Goal: Task Accomplishment & Management: Manage account settings

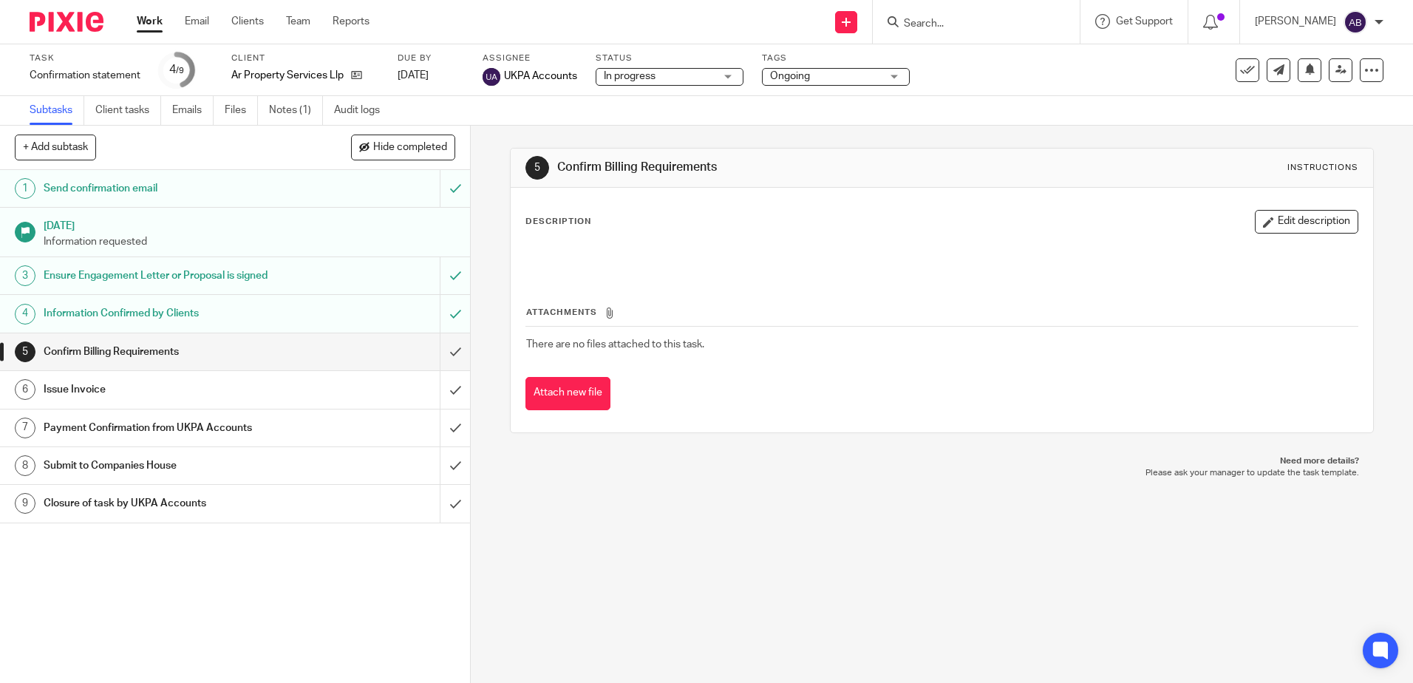
click at [157, 23] on link "Work" at bounding box center [150, 21] width 26 height 15
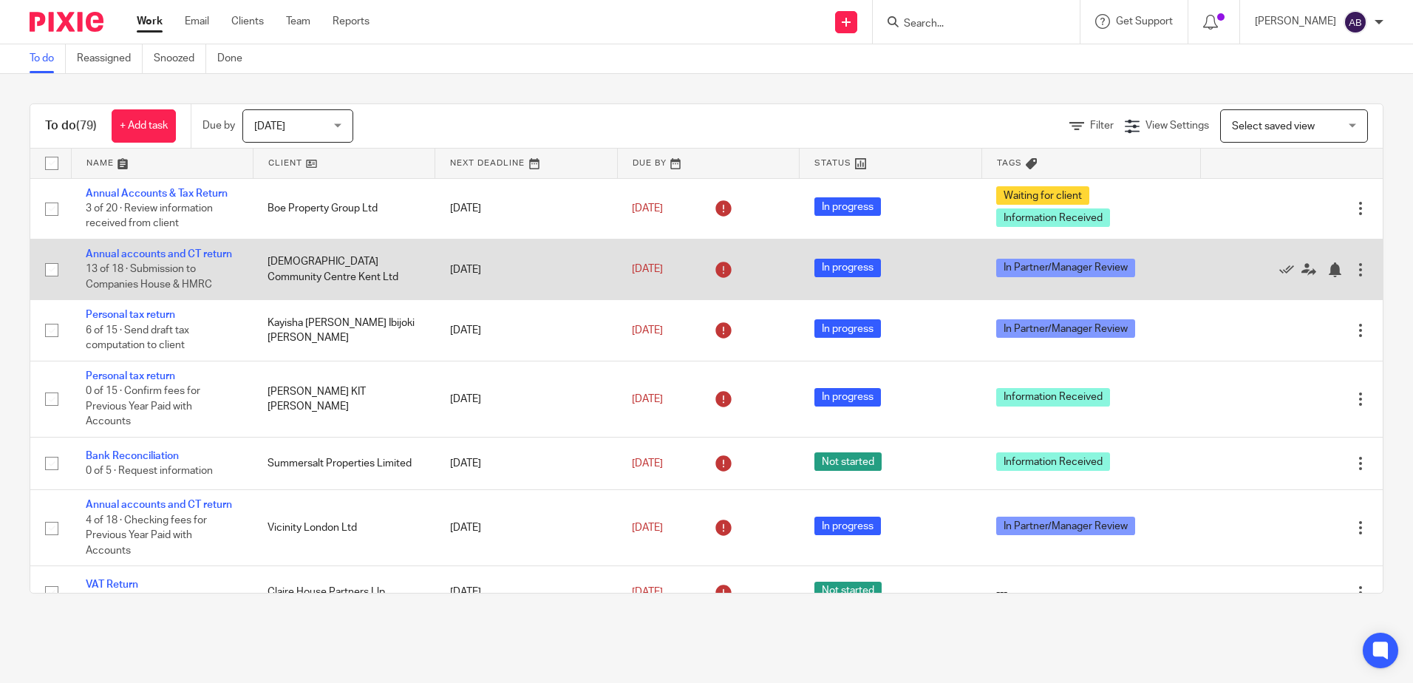
click at [176, 244] on td "Annual accounts and CT return 13 of 18 · Submission to Companies House & HMRC" at bounding box center [162, 269] width 182 height 61
click at [177, 251] on link "Annual accounts and CT return" at bounding box center [159, 254] width 146 height 10
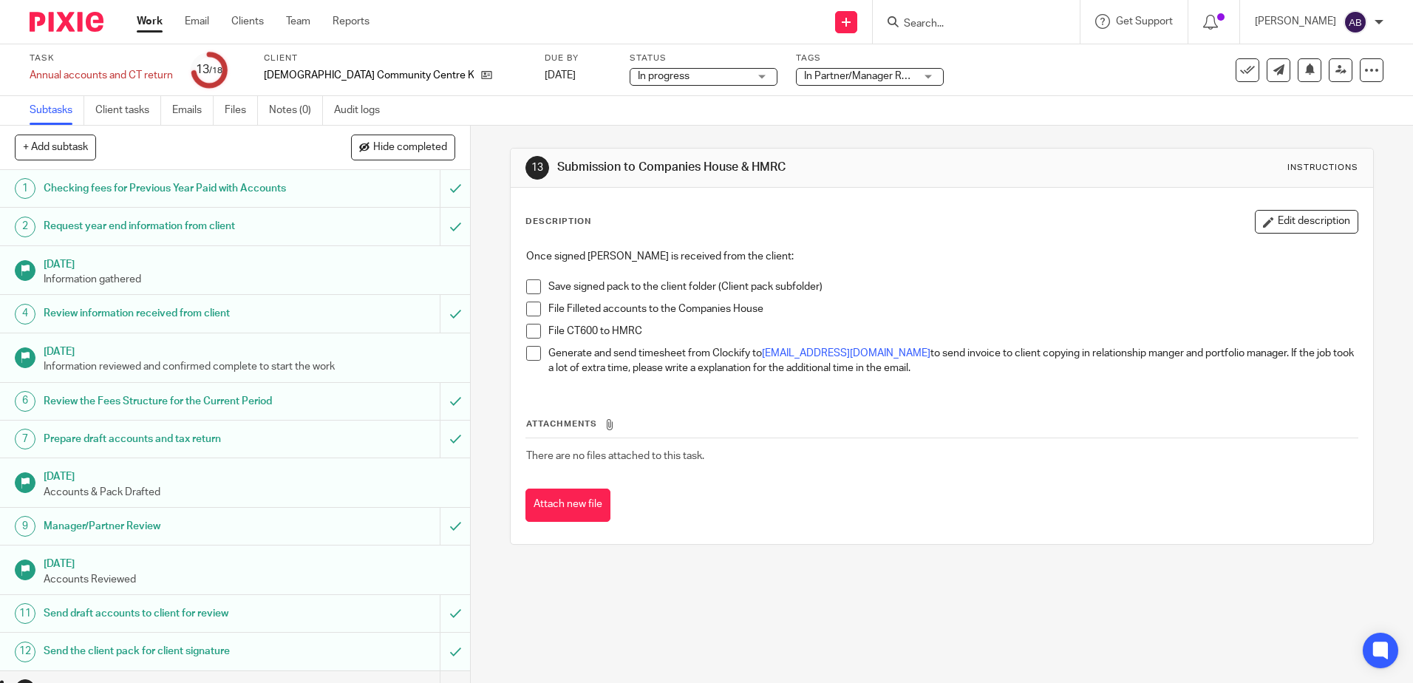
scroll to position [227, 0]
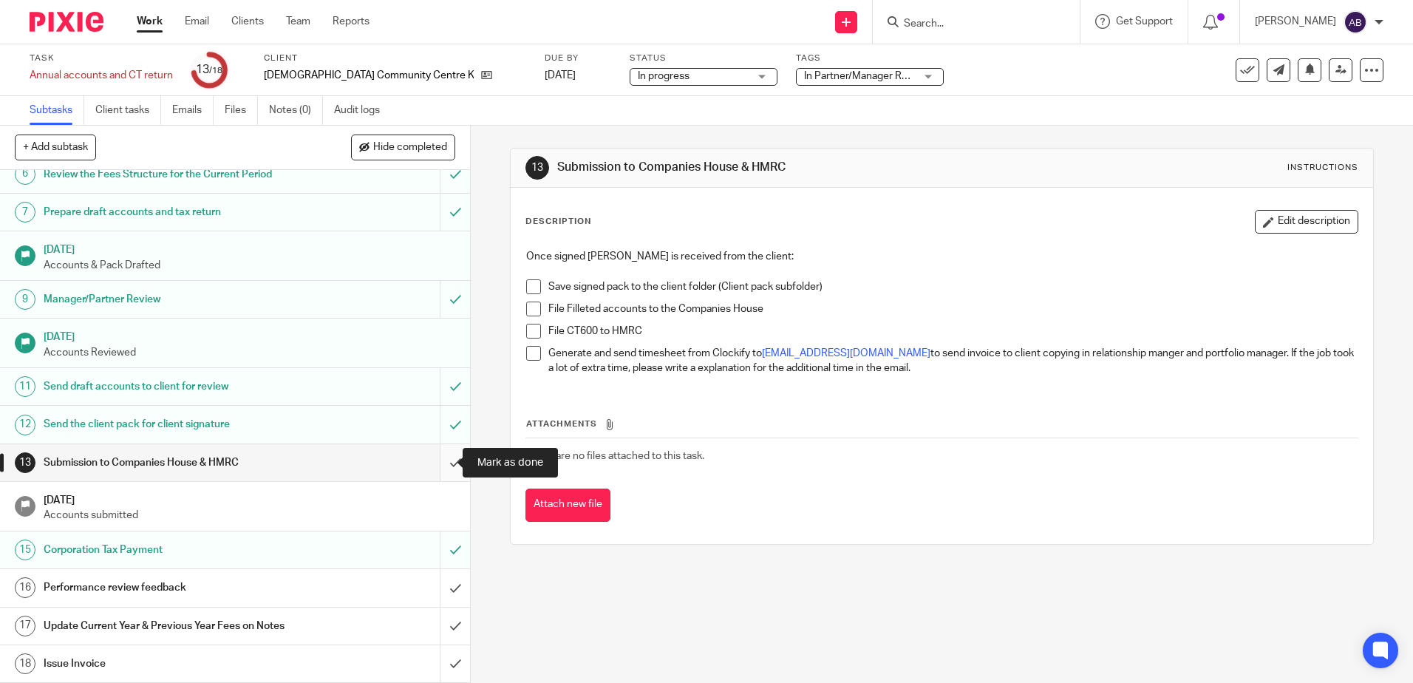
click at [437, 465] on input "submit" at bounding box center [235, 462] width 470 height 37
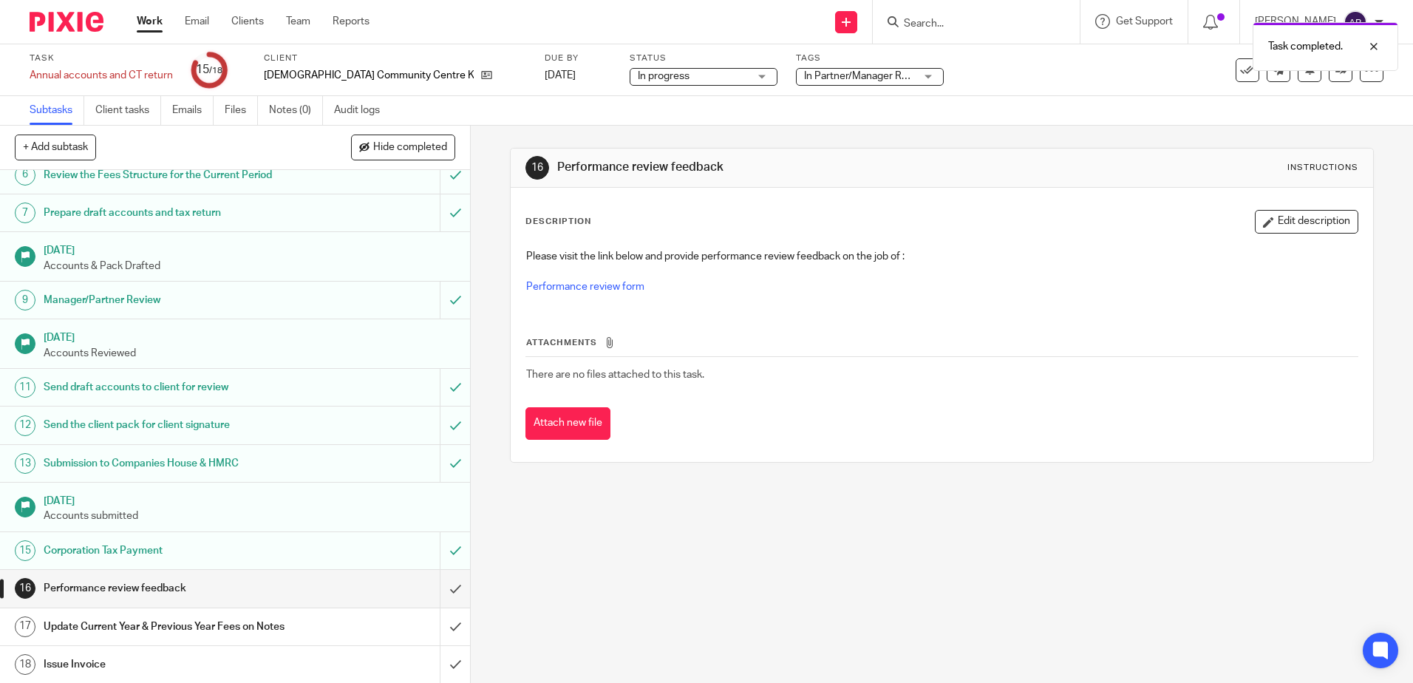
scroll to position [227, 0]
click at [1372, 44] on div at bounding box center [1363, 47] width 40 height 18
click at [1329, 75] on link at bounding box center [1341, 70] width 24 height 24
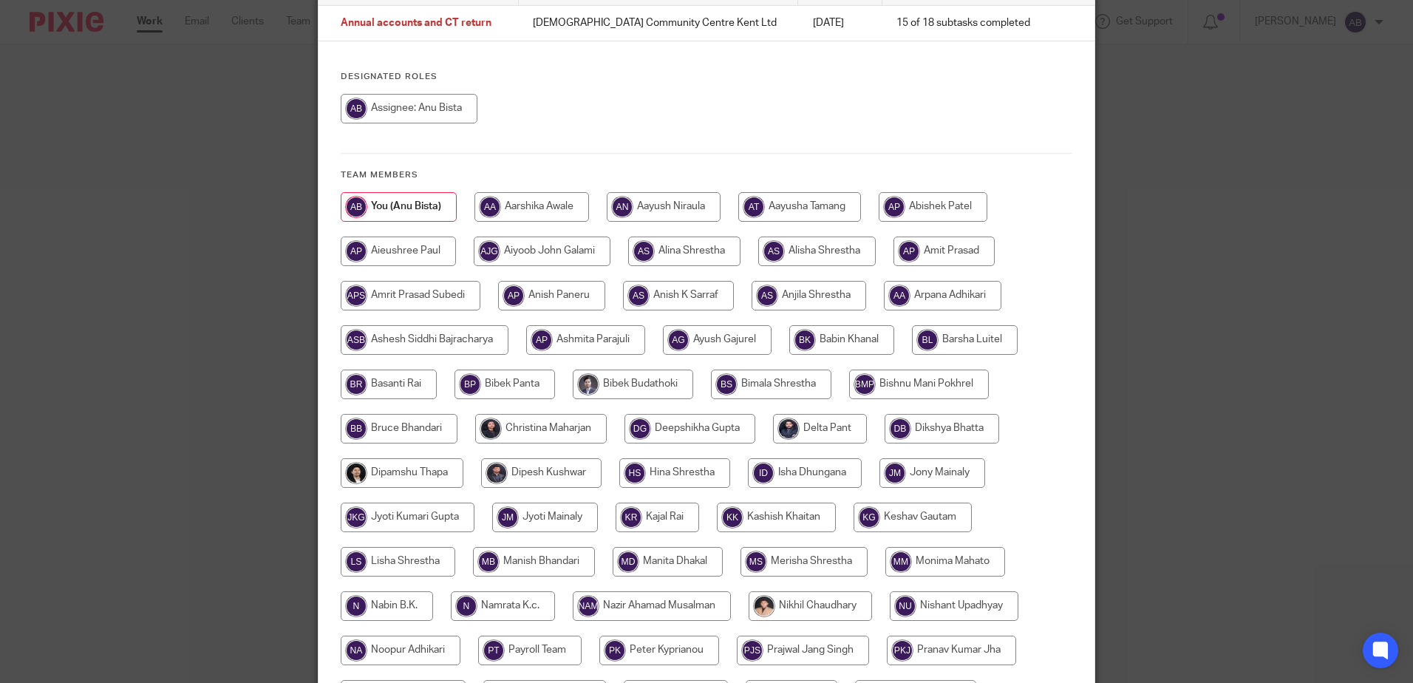
scroll to position [222, 0]
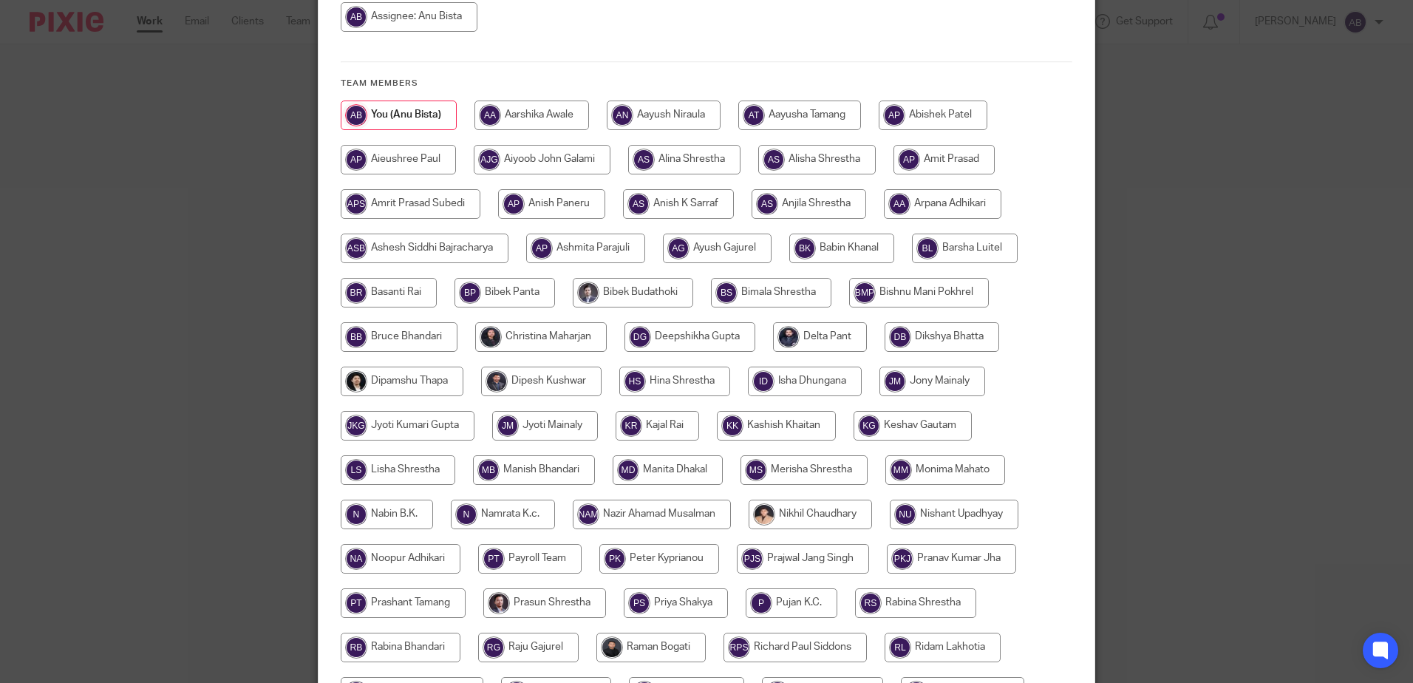
click at [390, 290] on input "radio" at bounding box center [389, 293] width 96 height 30
radio input "true"
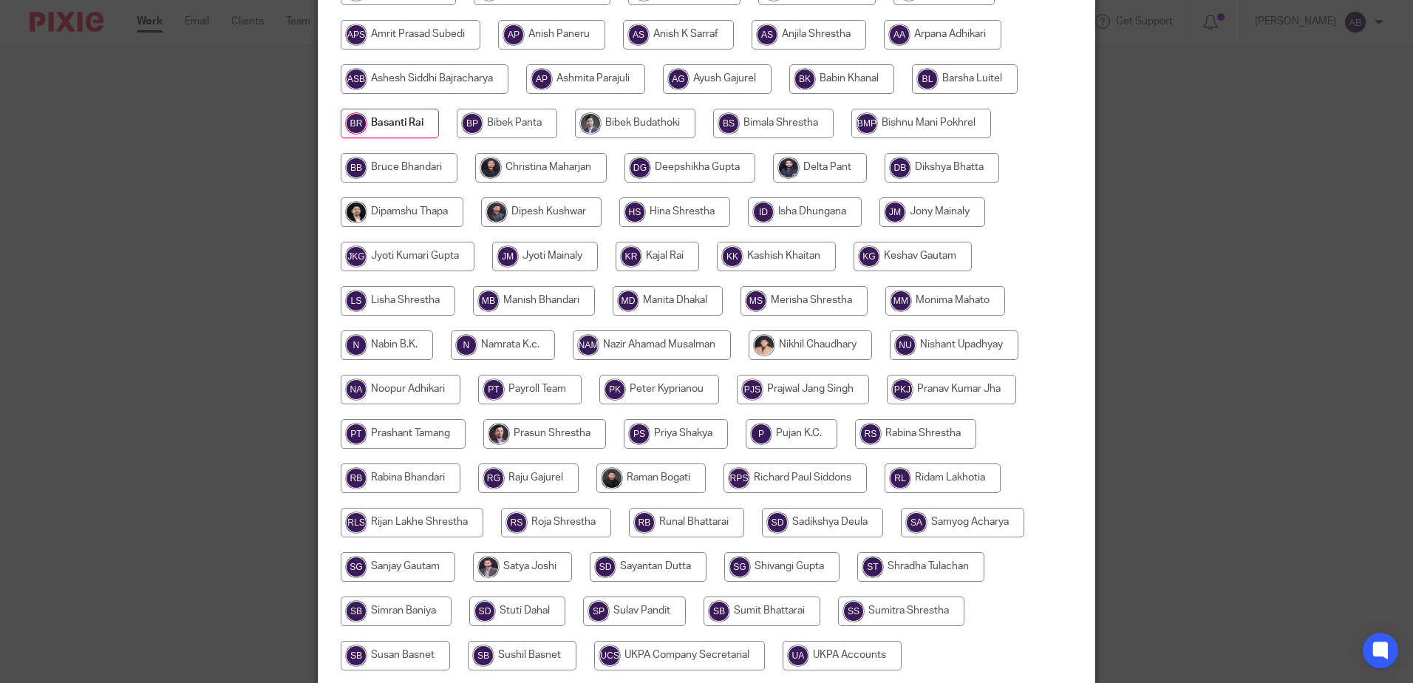
scroll to position [559, 0]
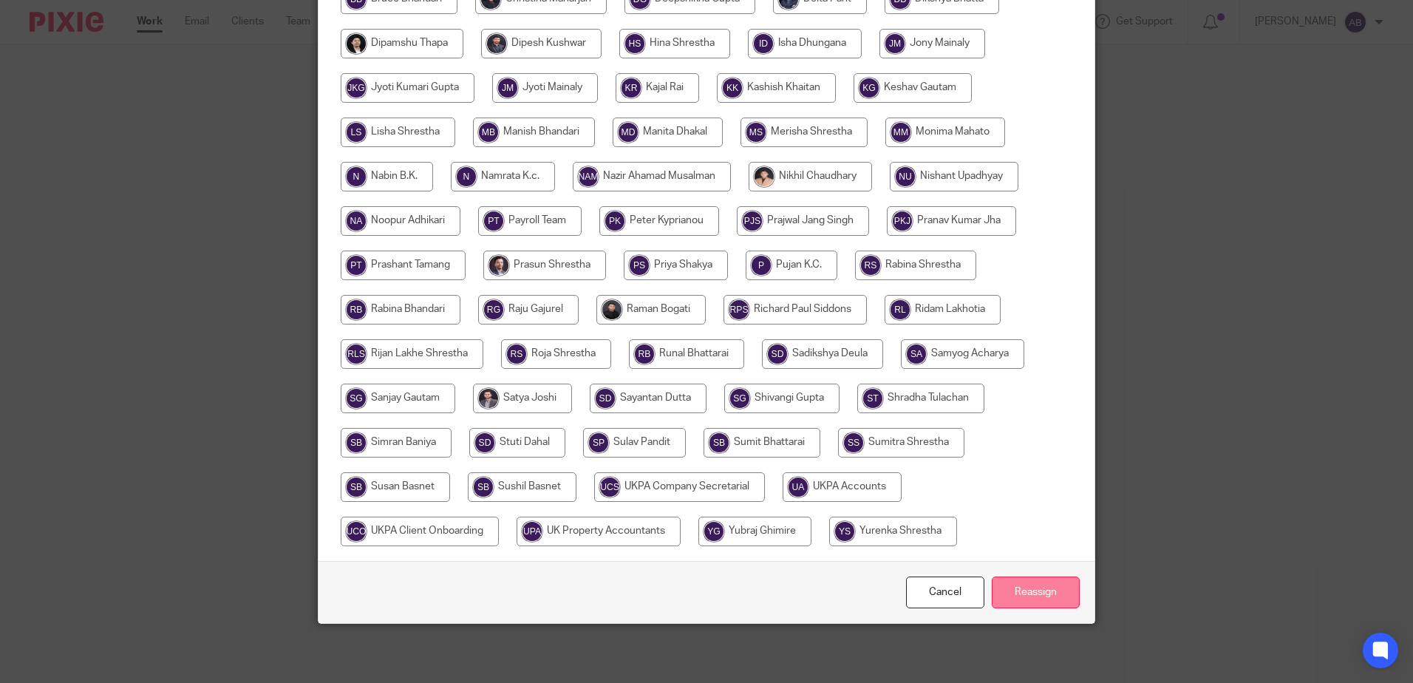
click at [1054, 596] on input "Reassign" at bounding box center [1036, 592] width 88 height 32
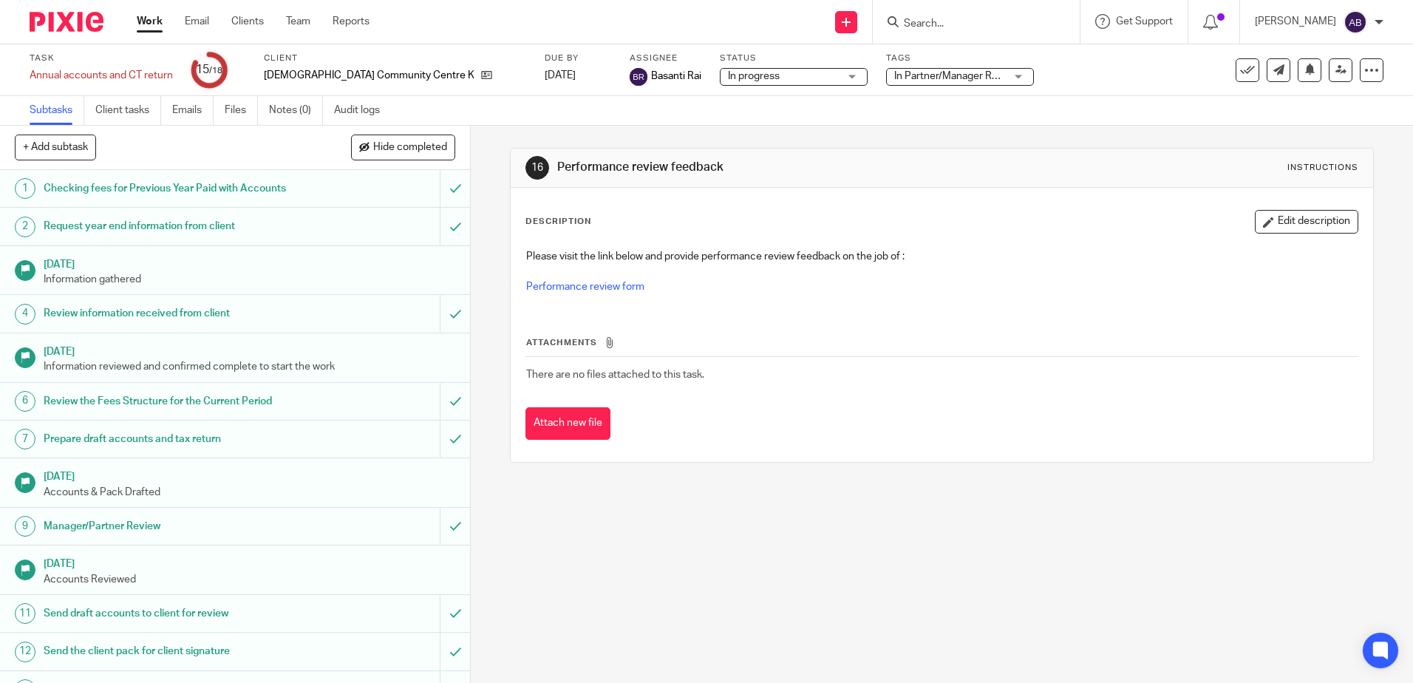
click at [983, 24] on input "Search" at bounding box center [968, 24] width 133 height 13
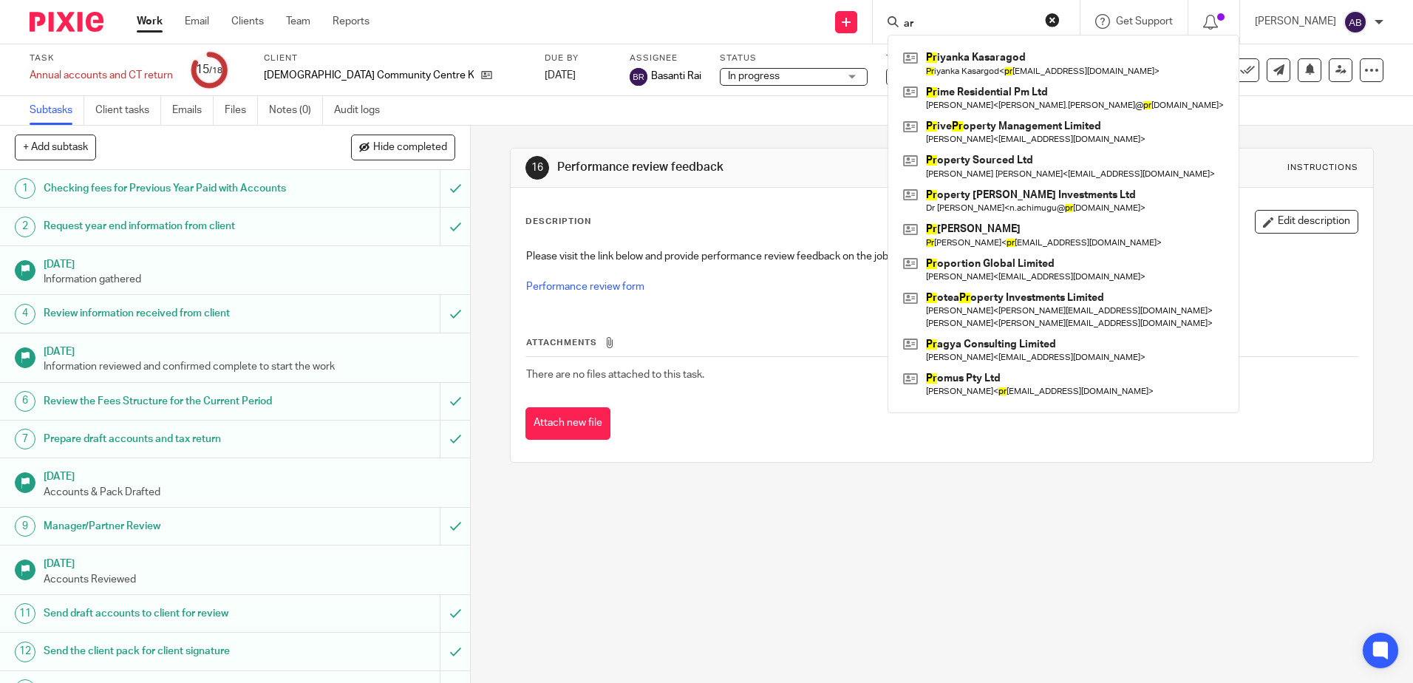
type input "a"
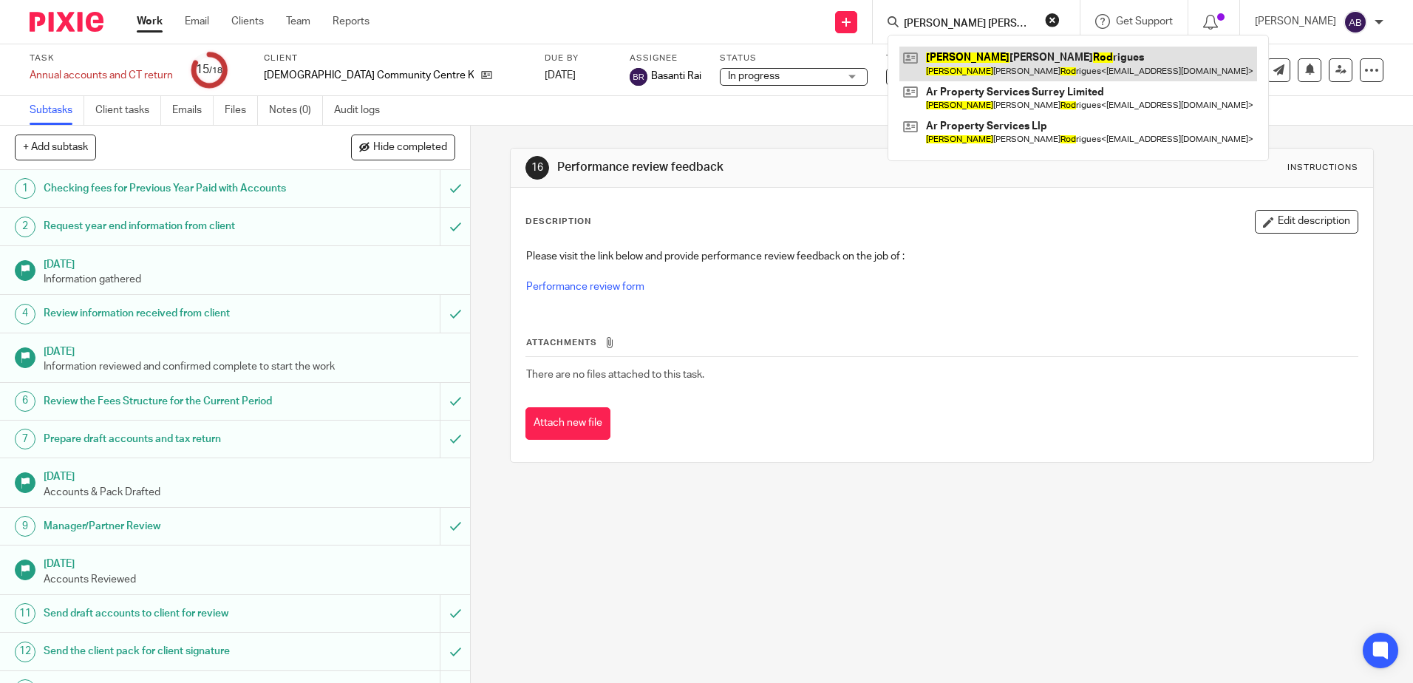
type input "[PERSON_NAME] [PERSON_NAME]"
click at [984, 58] on link at bounding box center [1078, 64] width 358 height 34
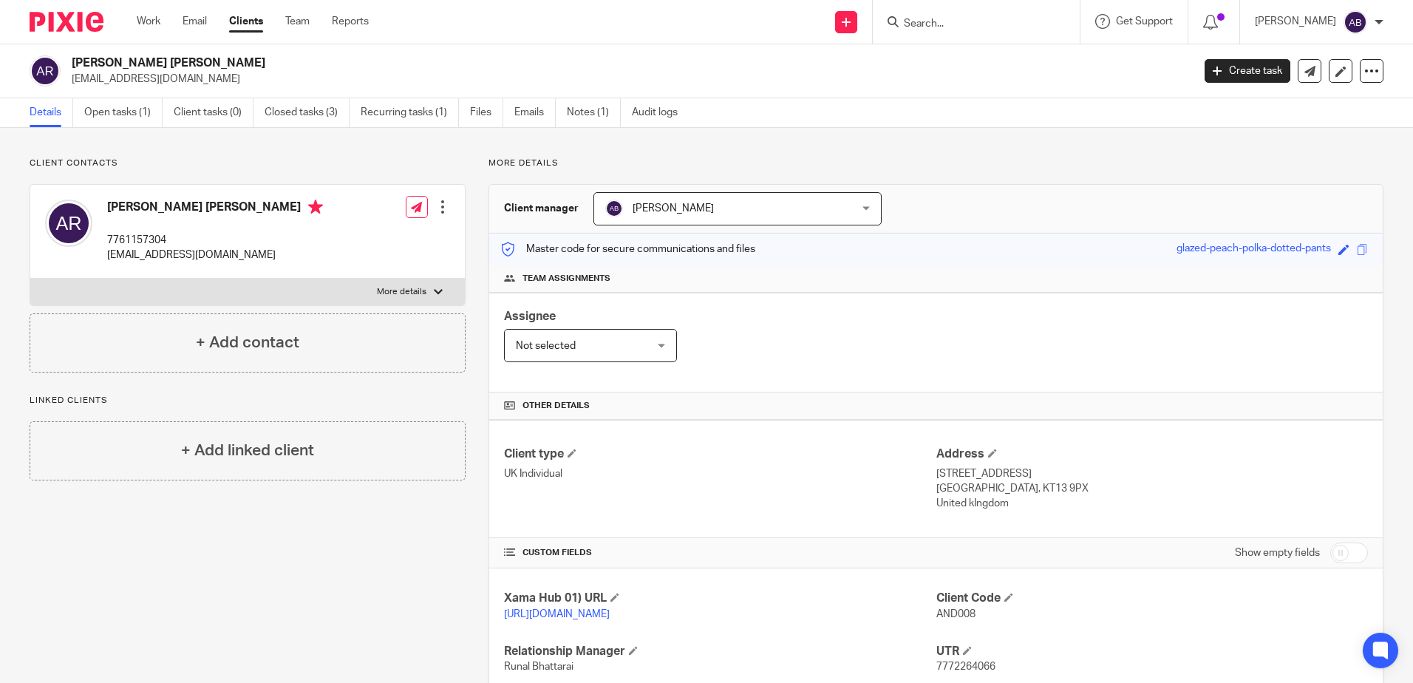
click at [961, 30] on input "Search" at bounding box center [968, 24] width 133 height 13
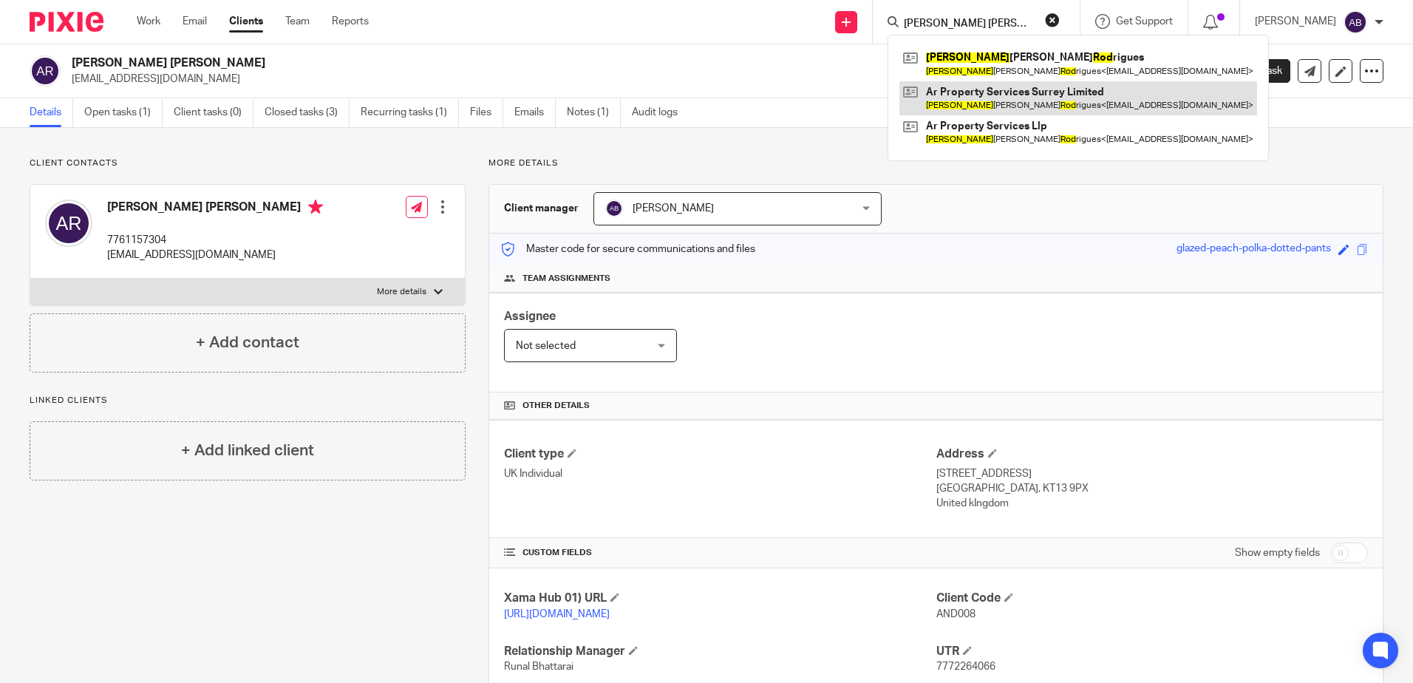
type input "andrew rod"
click at [1035, 96] on link at bounding box center [1078, 98] width 358 height 34
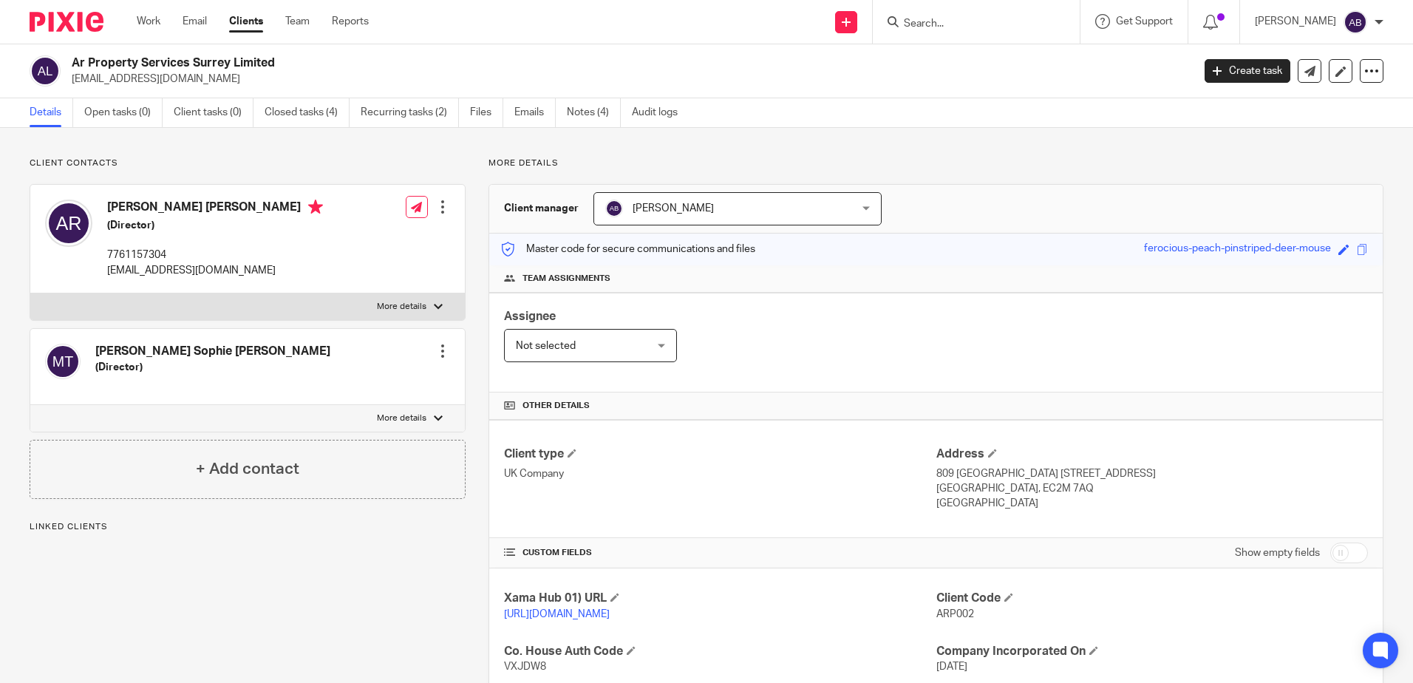
drag, startPoint x: 282, startPoint y: 65, endPoint x: 72, endPoint y: 63, distance: 210.6
click at [72, 63] on h2 "Ar Property Services Surrey Limited" at bounding box center [516, 63] width 888 height 16
copy h2 "Ar Property Services Surrey Limited"
click at [143, 20] on link "Work" at bounding box center [149, 21] width 24 height 15
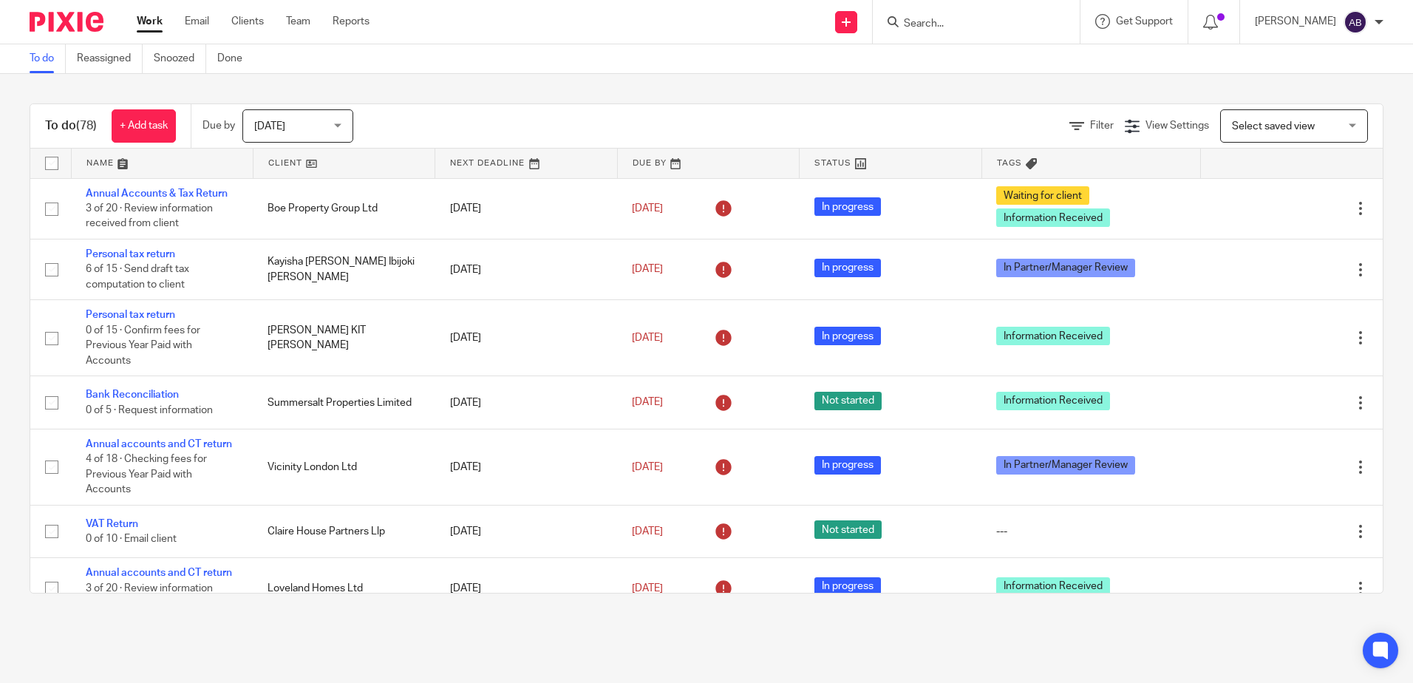
click at [1018, 26] on input "Search" at bounding box center [968, 24] width 133 height 13
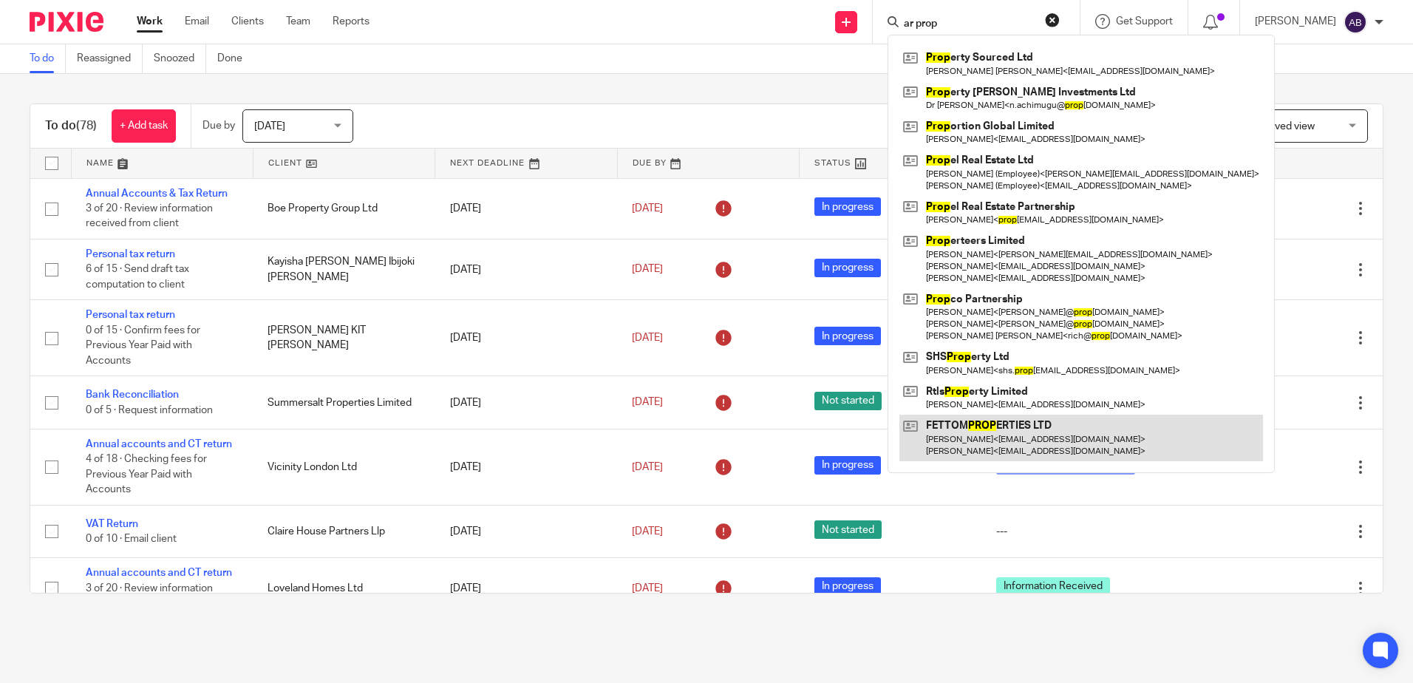
type input "ar prop"
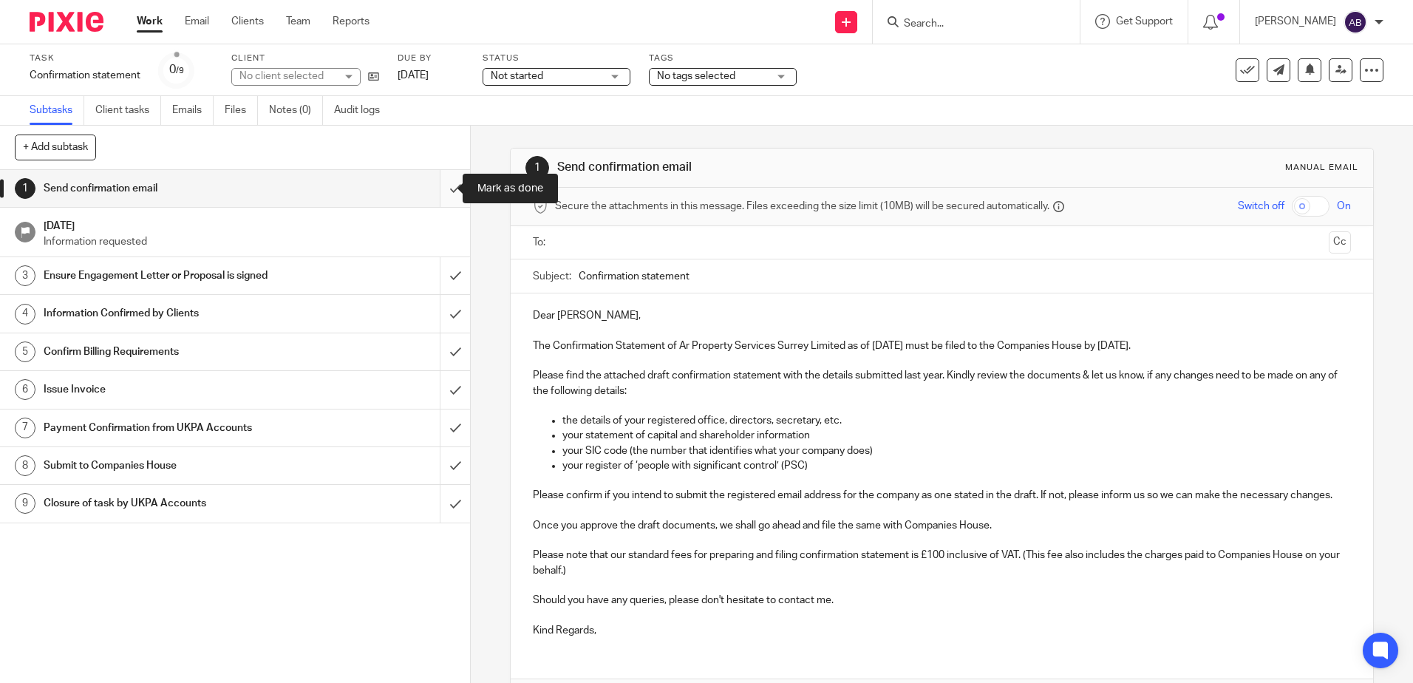
click at [439, 188] on input "submit" at bounding box center [235, 188] width 470 height 37
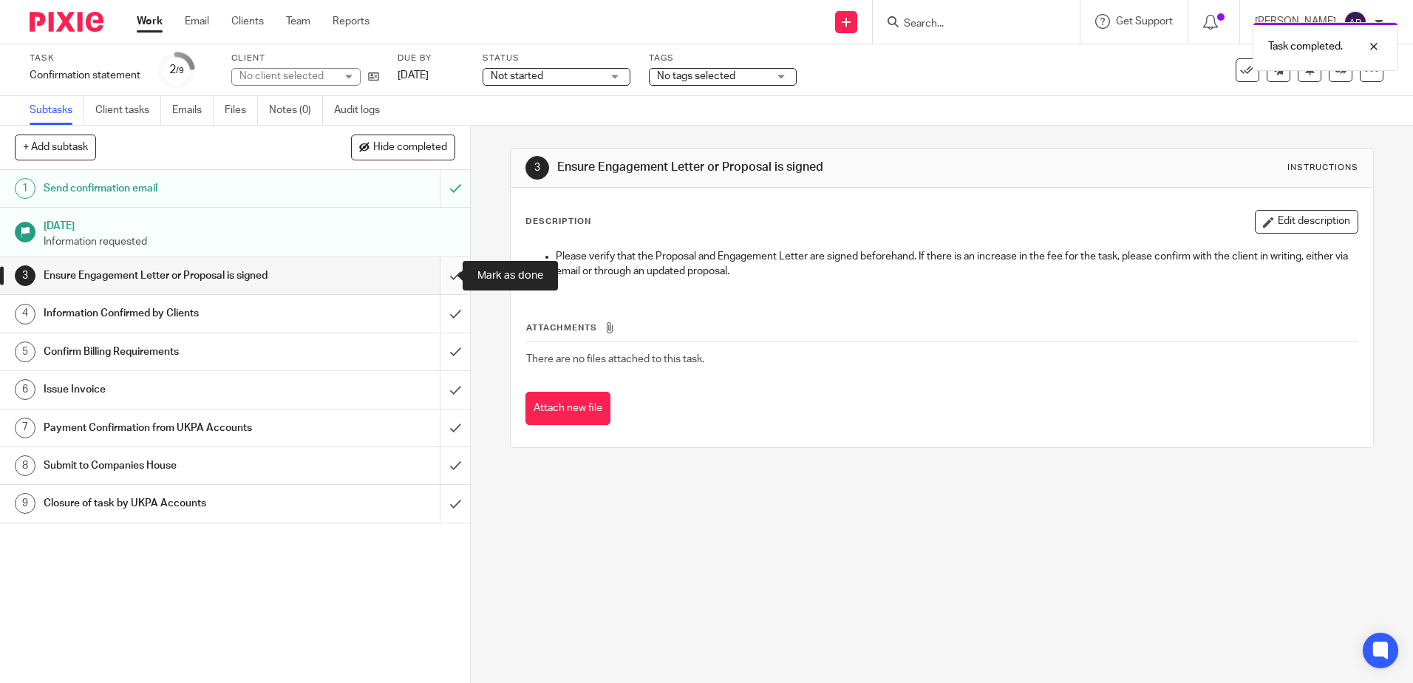
click at [439, 273] on input "submit" at bounding box center [235, 275] width 470 height 37
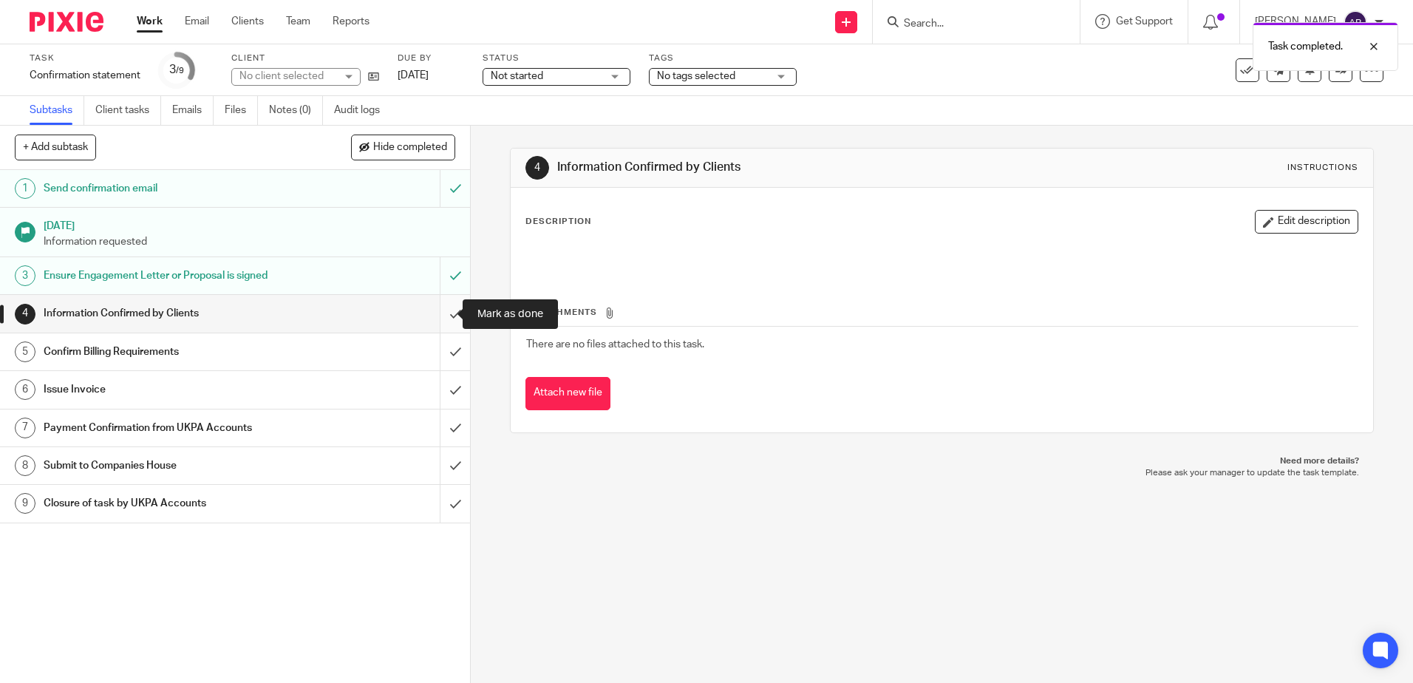
click at [439, 313] on input "submit" at bounding box center [235, 313] width 470 height 37
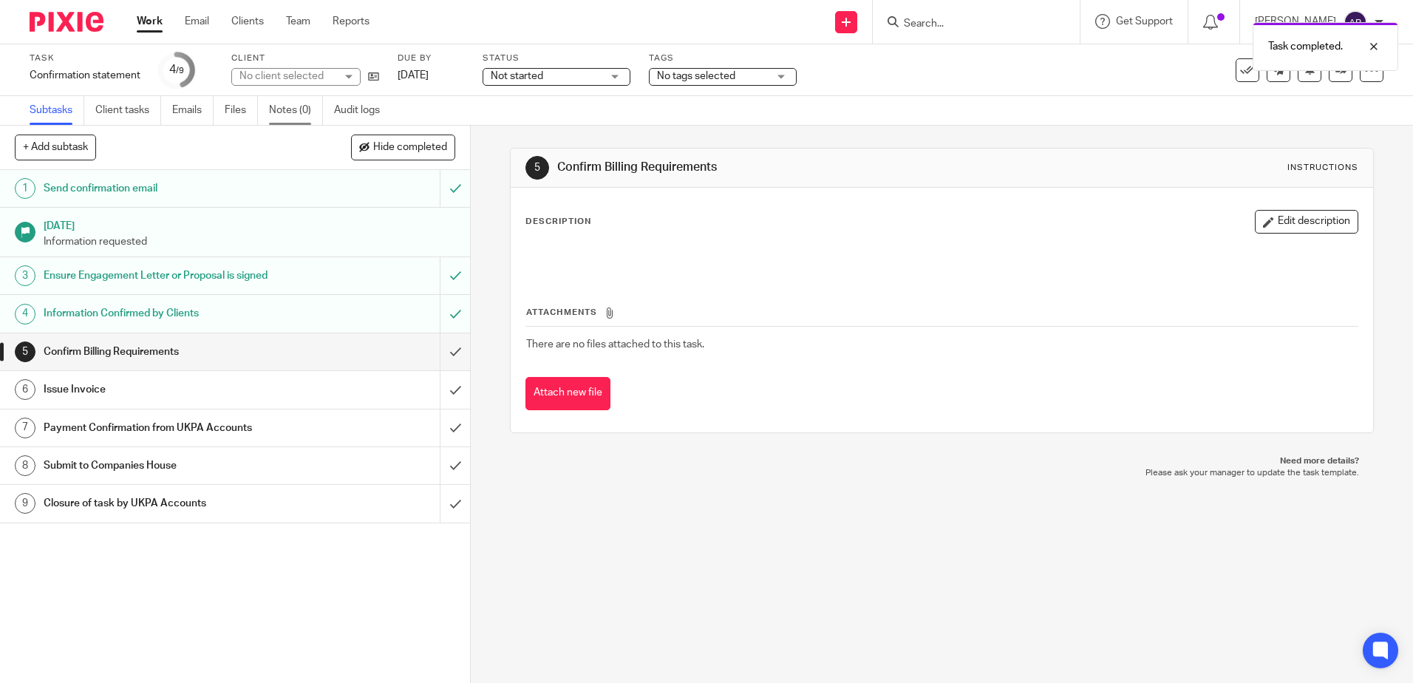
click at [296, 115] on link "Notes (0)" at bounding box center [296, 110] width 54 height 29
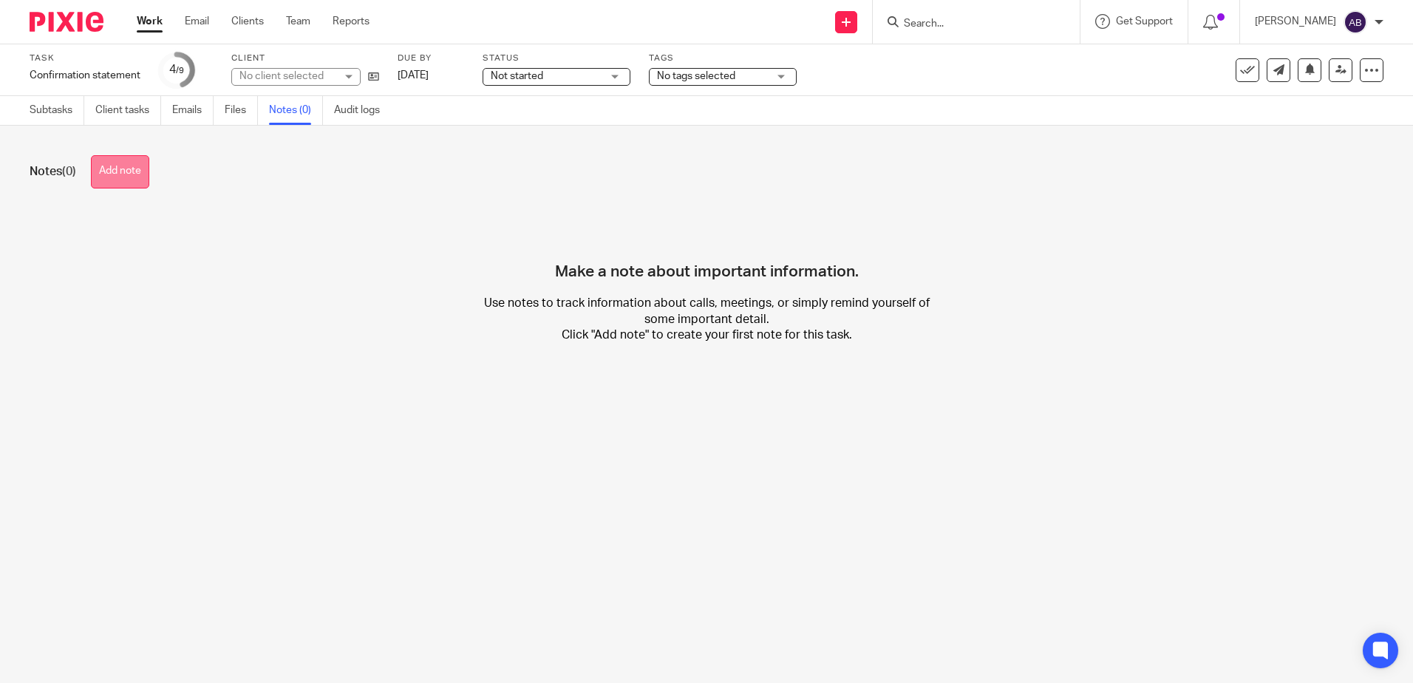
click at [133, 168] on button "Add note" at bounding box center [120, 171] width 58 height 33
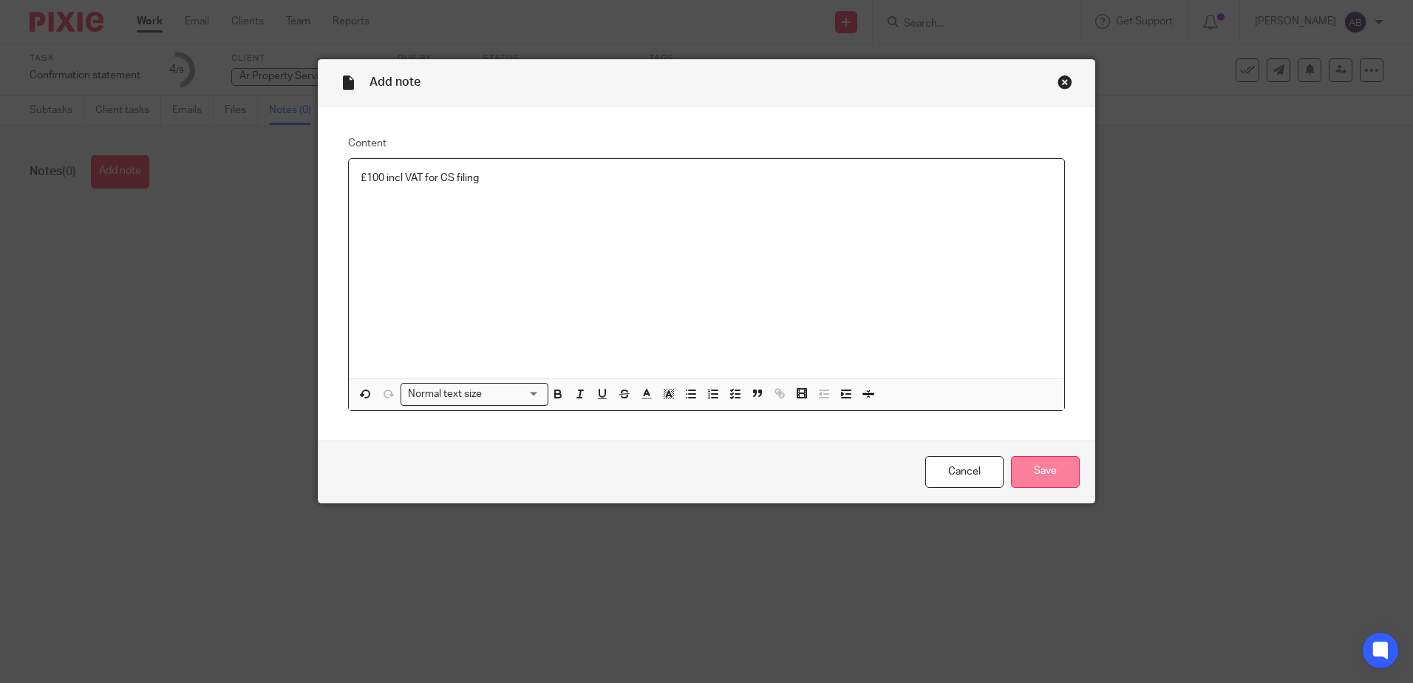
click at [1032, 472] on input "Save" at bounding box center [1045, 472] width 69 height 32
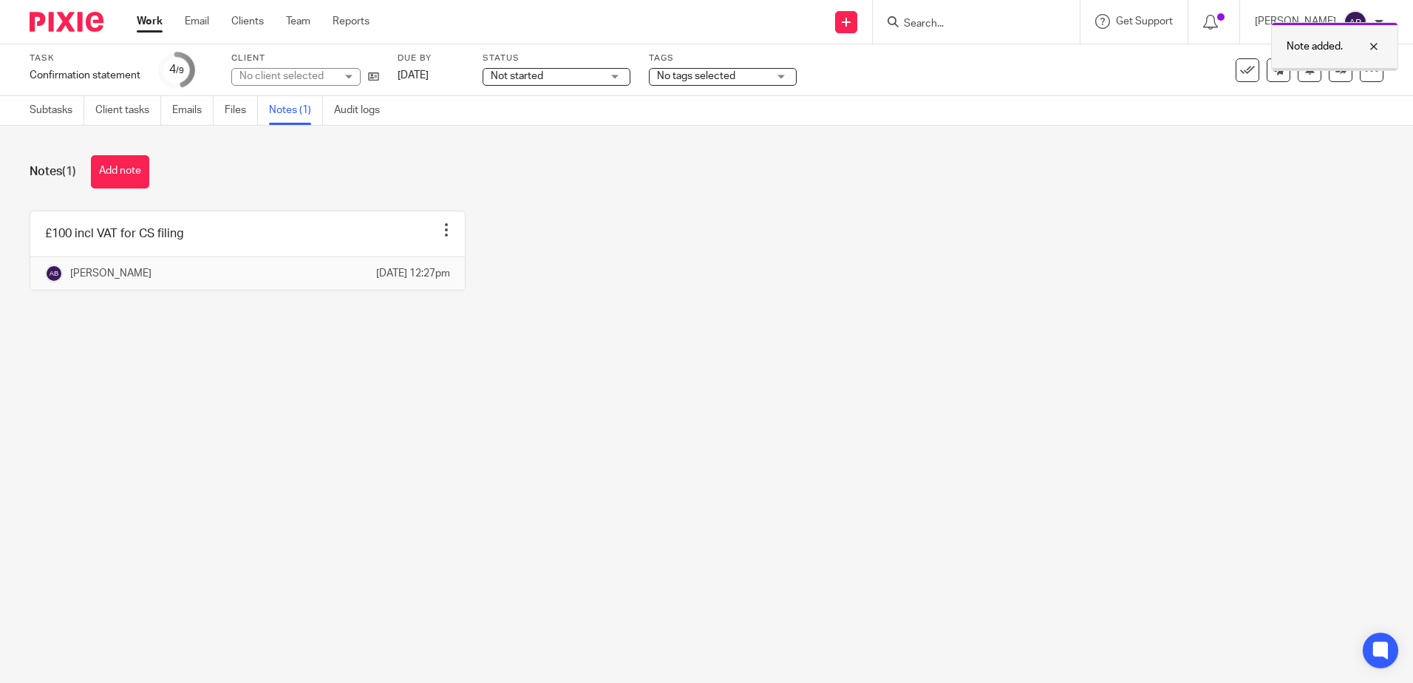
click at [1378, 45] on div at bounding box center [1363, 47] width 40 height 18
click at [1335, 72] on icon at bounding box center [1340, 69] width 11 height 11
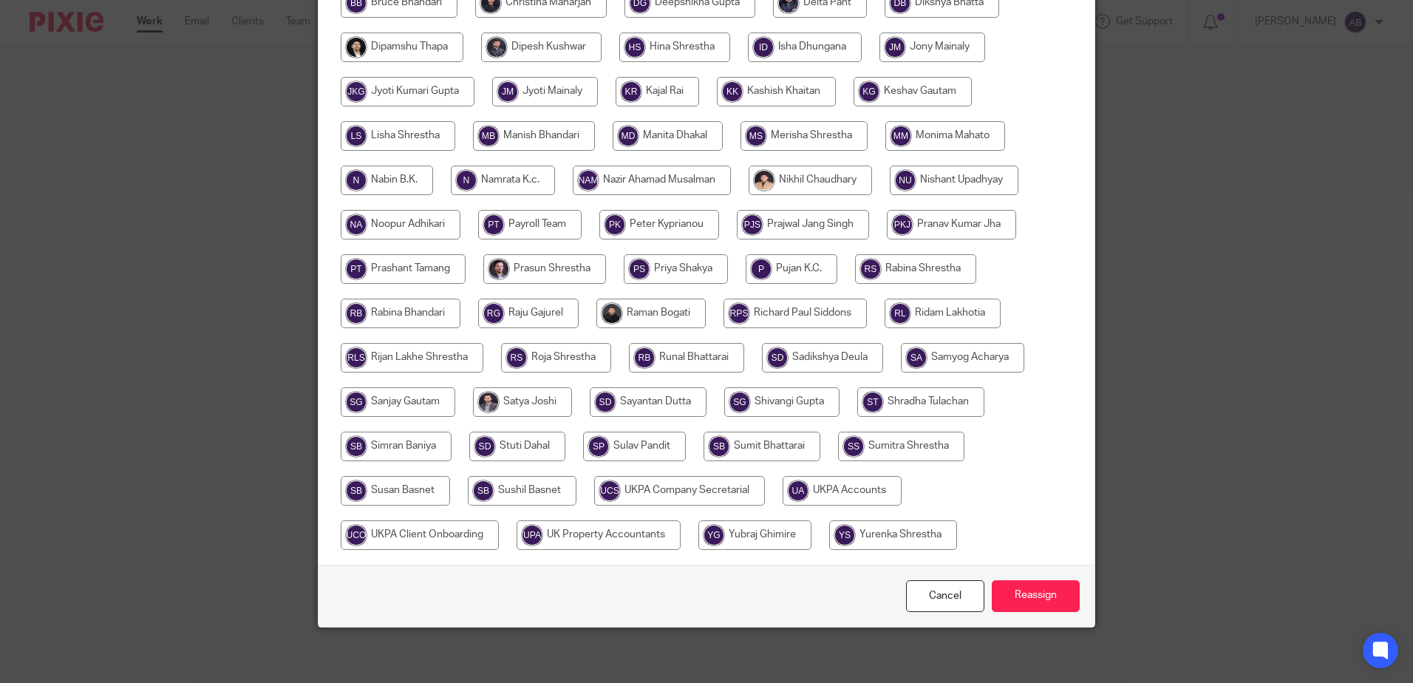
scroll to position [461, 0]
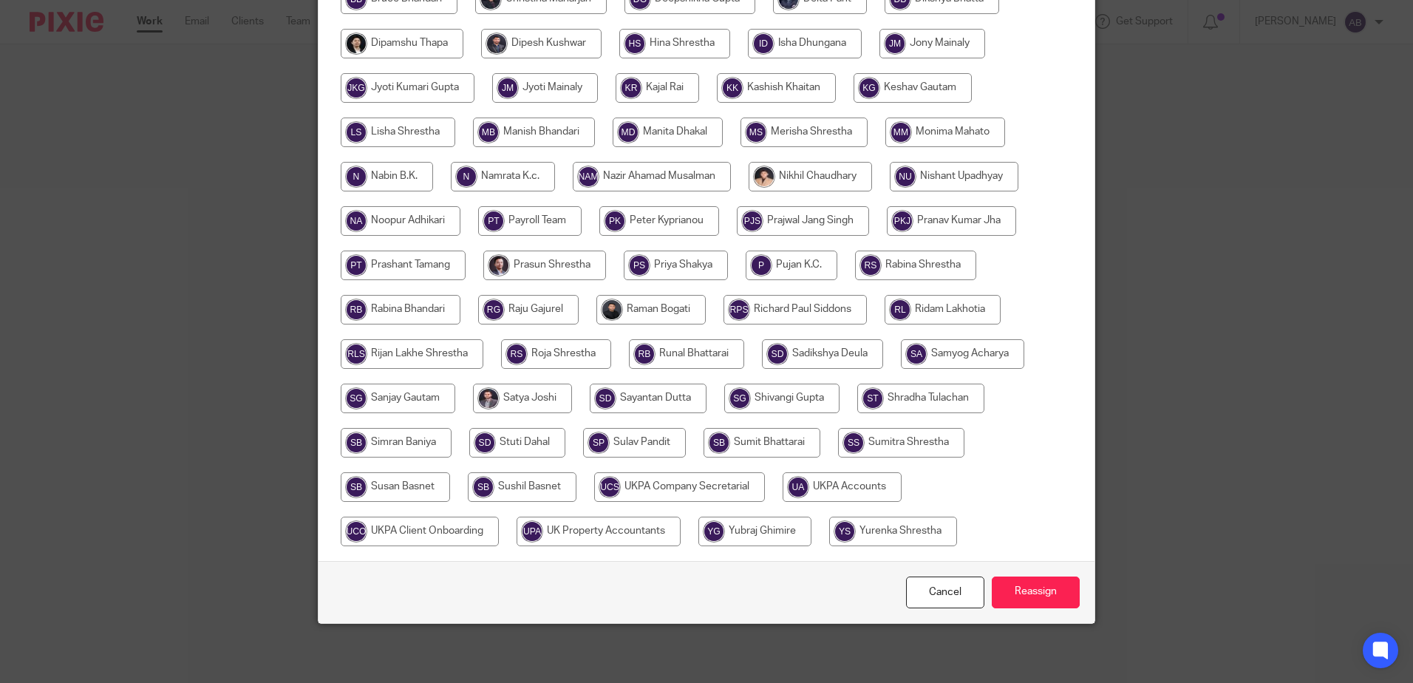
click at [840, 484] on input "radio" at bounding box center [842, 487] width 119 height 30
radio input "true"
click at [1020, 596] on input "Reassign" at bounding box center [1036, 592] width 88 height 32
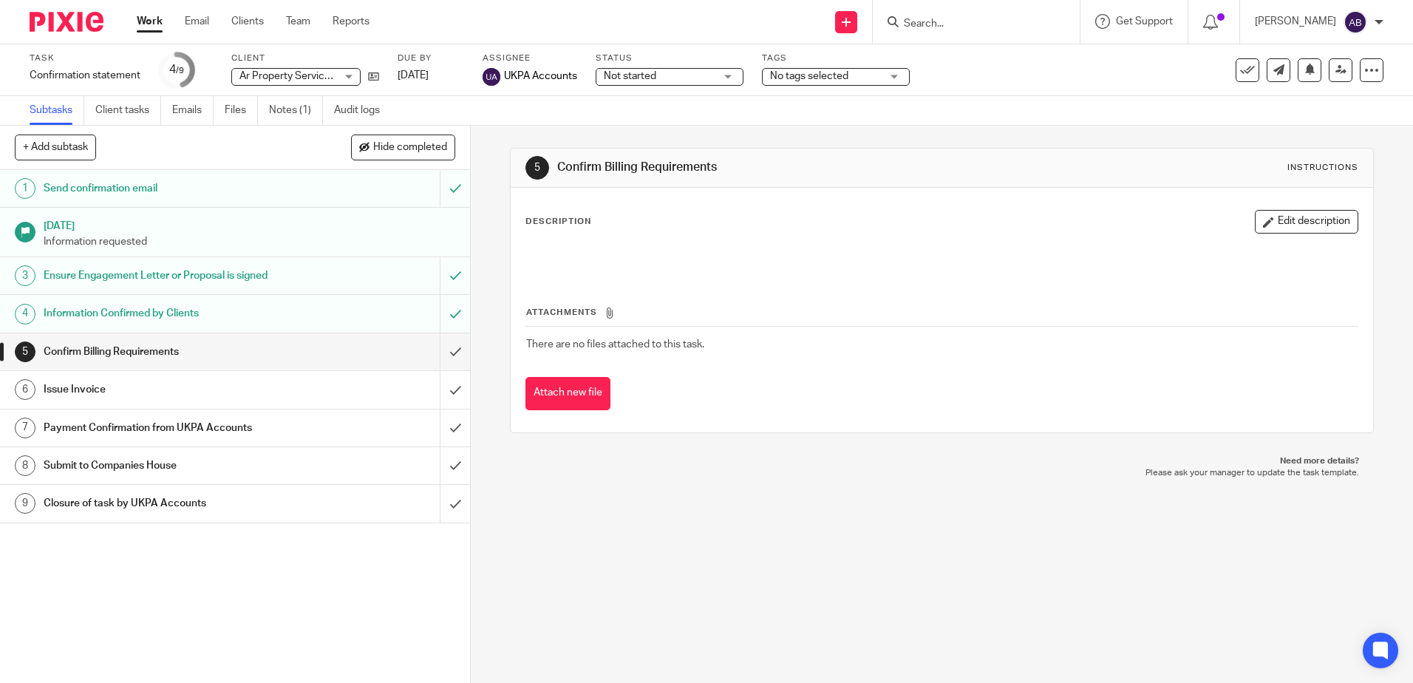
drag, startPoint x: 845, startPoint y: 497, endPoint x: 876, endPoint y: 432, distance: 71.7
click at [845, 497] on div "5 Confirm Billing Requirements Instructions Description Edit description Attach…" at bounding box center [942, 404] width 942 height 557
